Goal: Find specific page/section

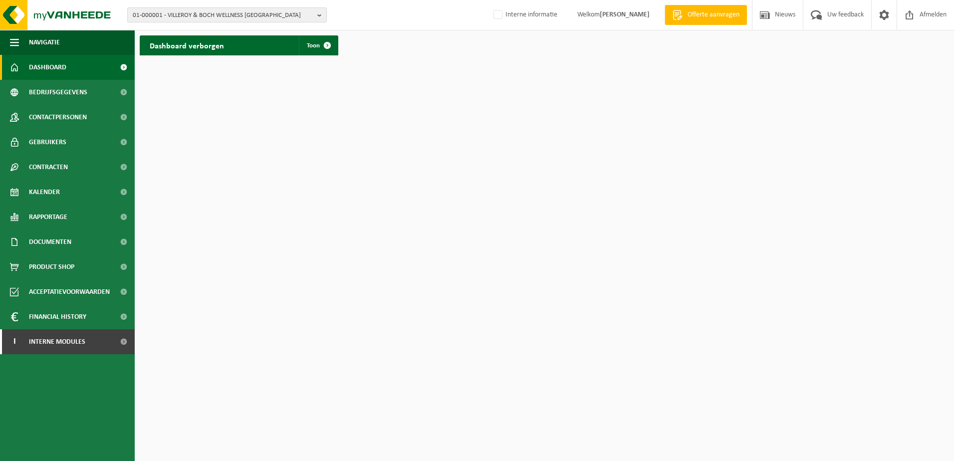
click at [252, 18] on span "01-000001 - VILLEROY & BOCH WELLNESS [GEOGRAPHIC_DATA]" at bounding box center [223, 15] width 181 height 15
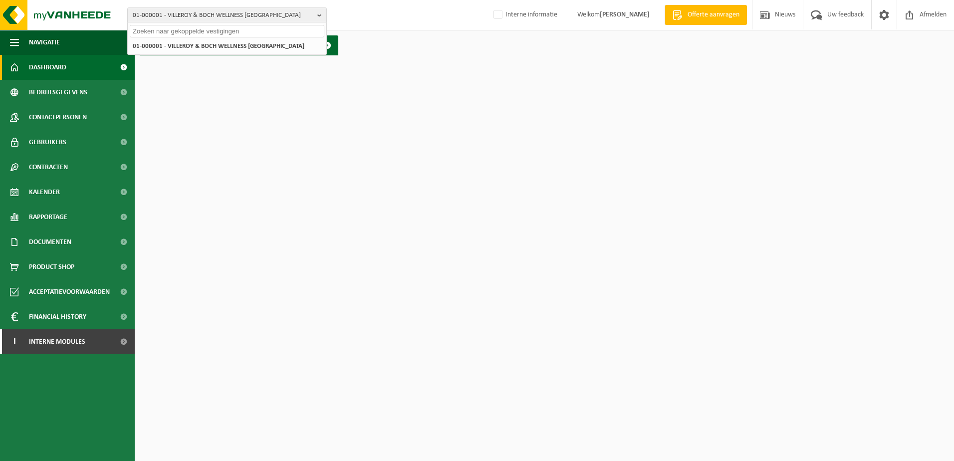
click at [252, 34] on input "text" at bounding box center [227, 31] width 195 height 12
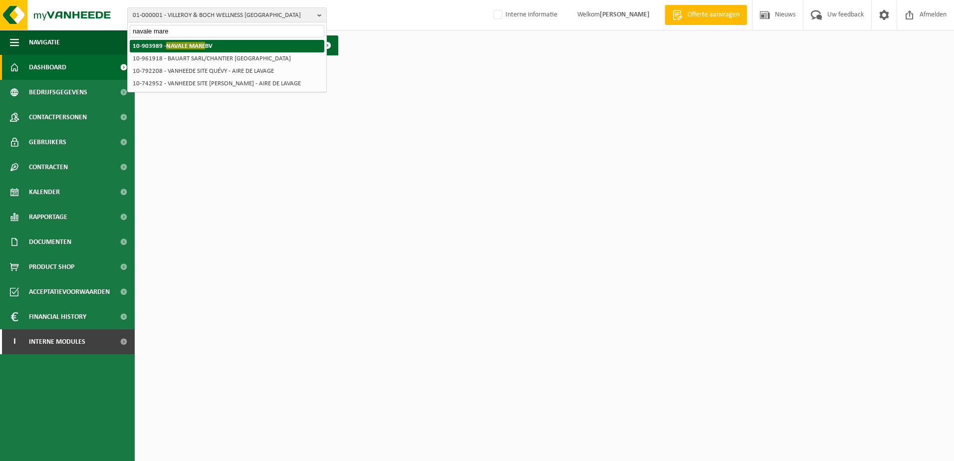
type input "navale mare"
click at [212, 41] on li "10-903989 - NAVALE MARE BV" at bounding box center [227, 46] width 195 height 12
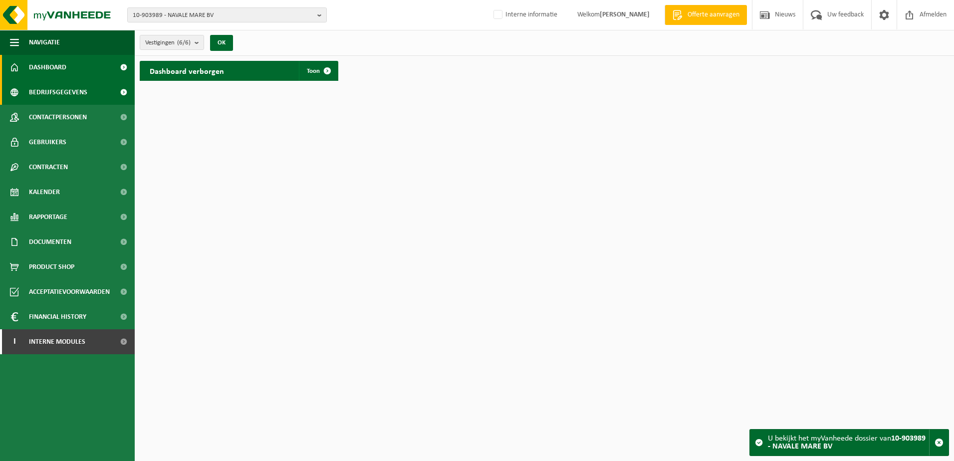
click at [82, 84] on span "Bedrijfsgegevens" at bounding box center [58, 92] width 58 height 25
